Goal: Register for event/course

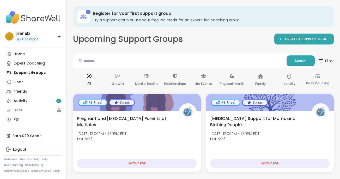
click at [34, 72] on div "Home Expert Coaching Support Groups Chat Friends Activity 1 Host PSI" at bounding box center [33, 87] width 58 height 75
click at [105, 44] on h2 "Upcoming Support Groups" at bounding box center [128, 39] width 110 height 12
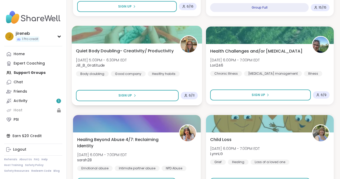
scroll to position [1221, 0]
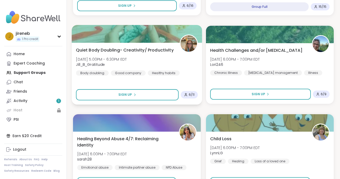
click at [99, 71] on div "Body doubling" at bounding box center [92, 72] width 33 height 5
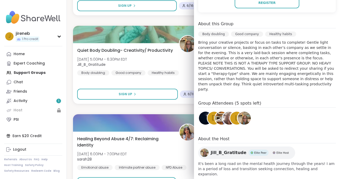
scroll to position [139, 0]
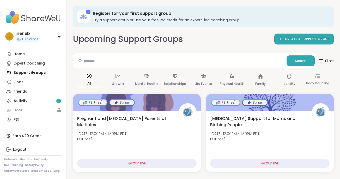
scroll to position [0, 0]
click at [144, 61] on input "text" at bounding box center [179, 61] width 209 height 10
type input "***"
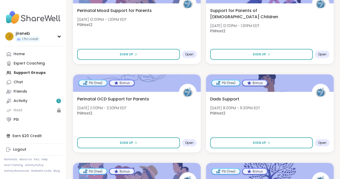
scroll to position [1180, 0]
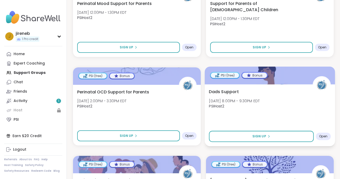
click at [234, 91] on span "Dads Support" at bounding box center [224, 92] width 30 height 6
